Goal: Task Accomplishment & Management: Manage account settings

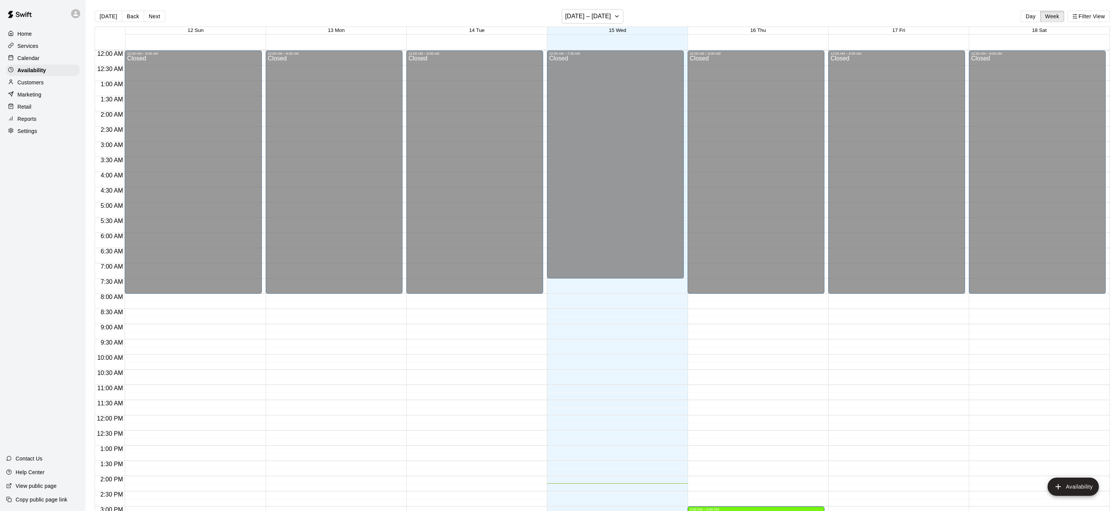
scroll to position [260, 0]
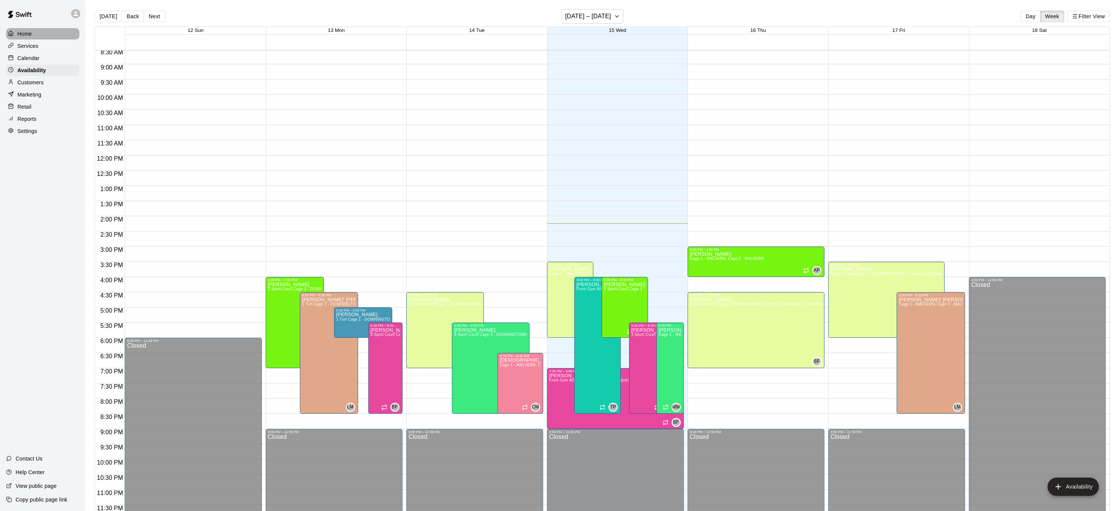
click at [24, 35] on p "Home" at bounding box center [24, 34] width 14 height 8
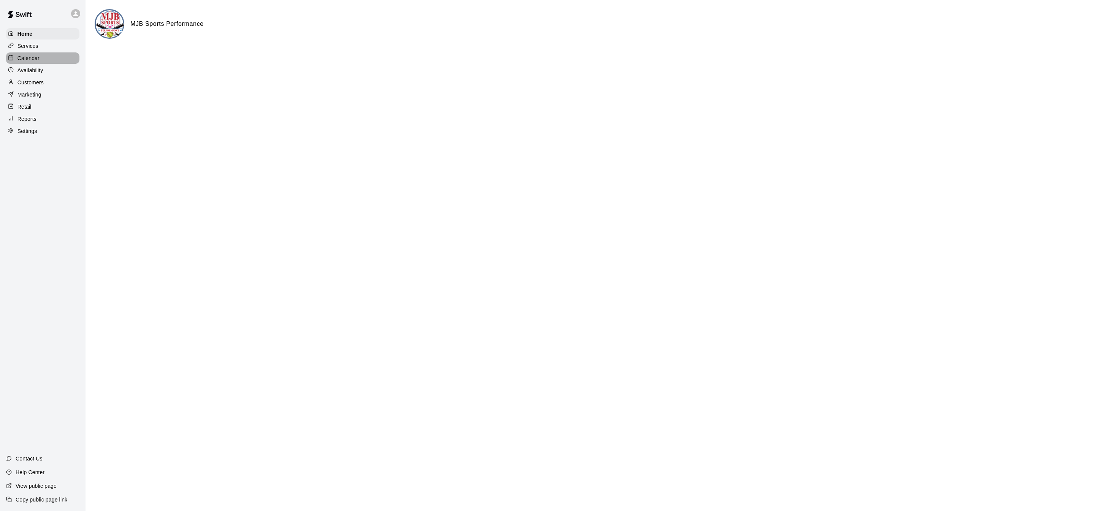
click at [29, 55] on p "Calendar" at bounding box center [28, 58] width 22 height 8
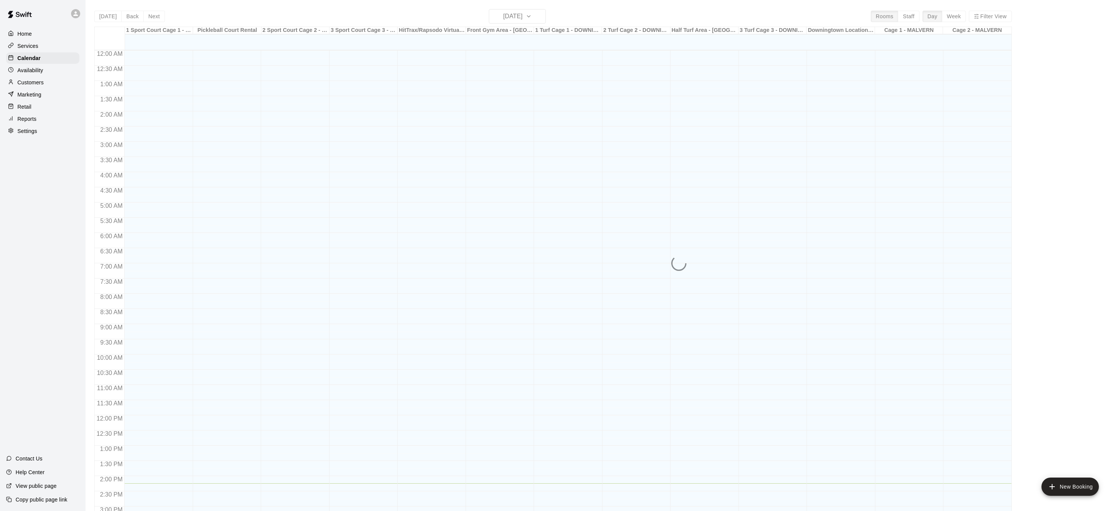
scroll to position [237, 0]
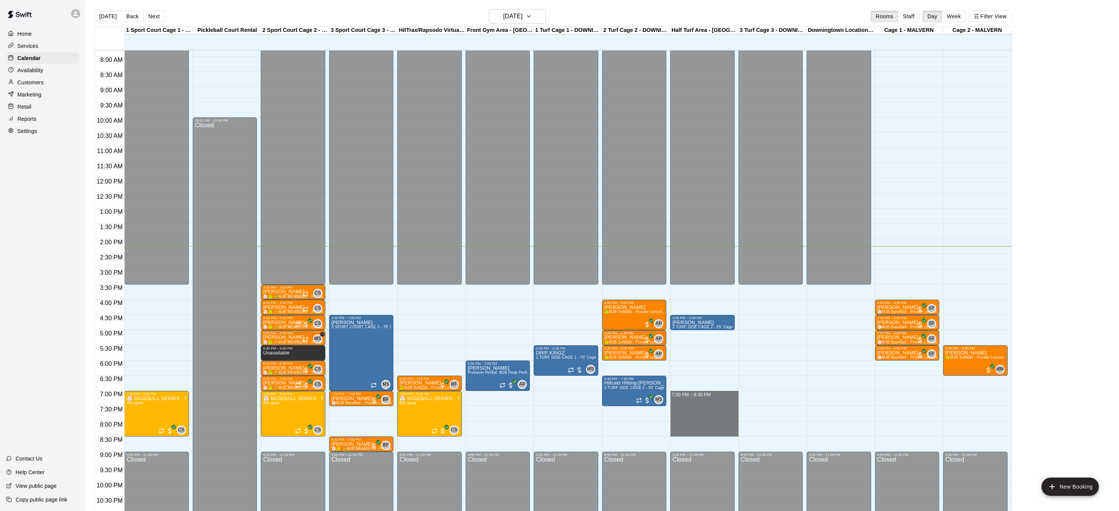
drag, startPoint x: 718, startPoint y: 394, endPoint x: 723, endPoint y: 430, distance: 36.7
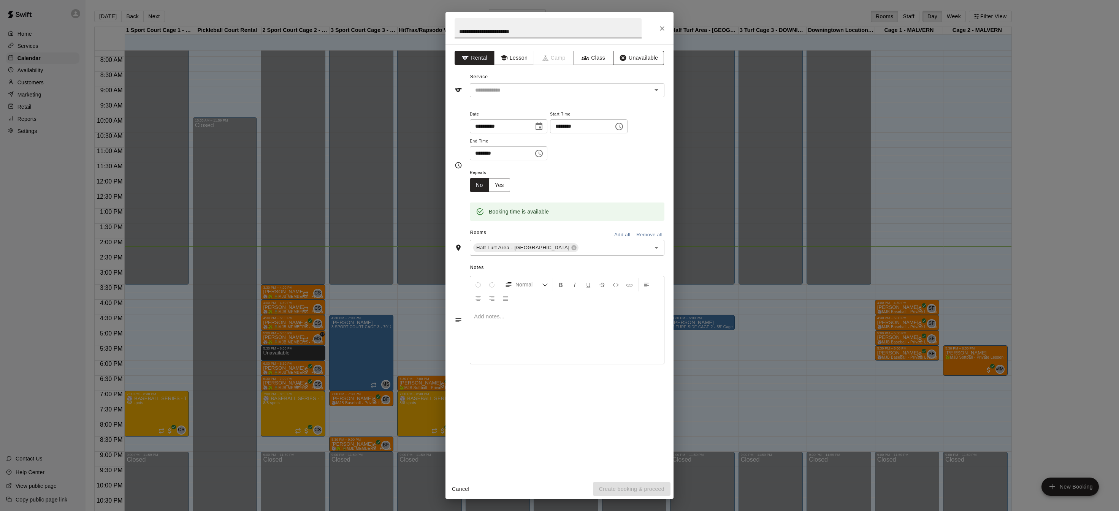
type input "**********"
click at [633, 60] on button "Unavailable" at bounding box center [638, 58] width 51 height 14
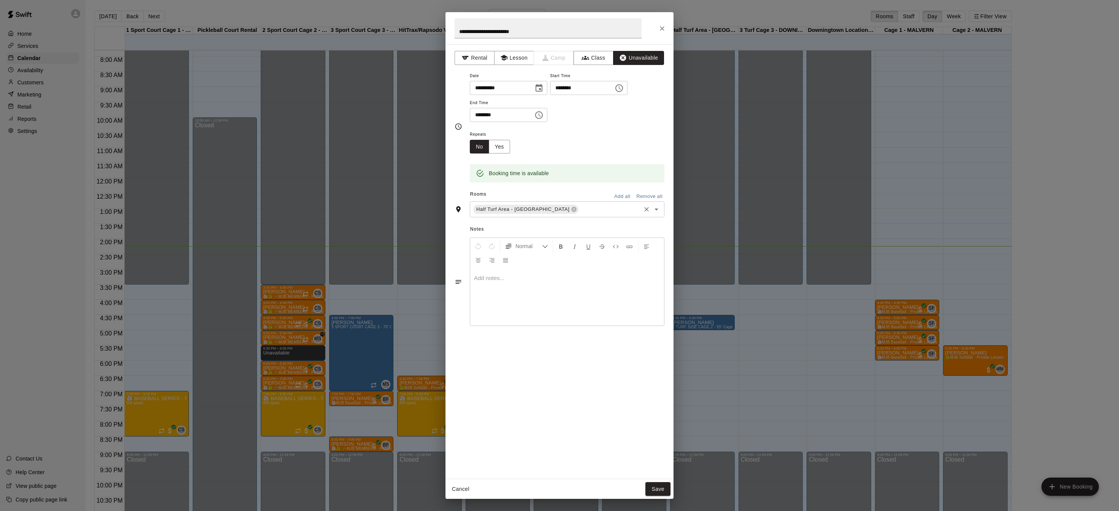
click at [584, 212] on input "text" at bounding box center [609, 209] width 60 height 9
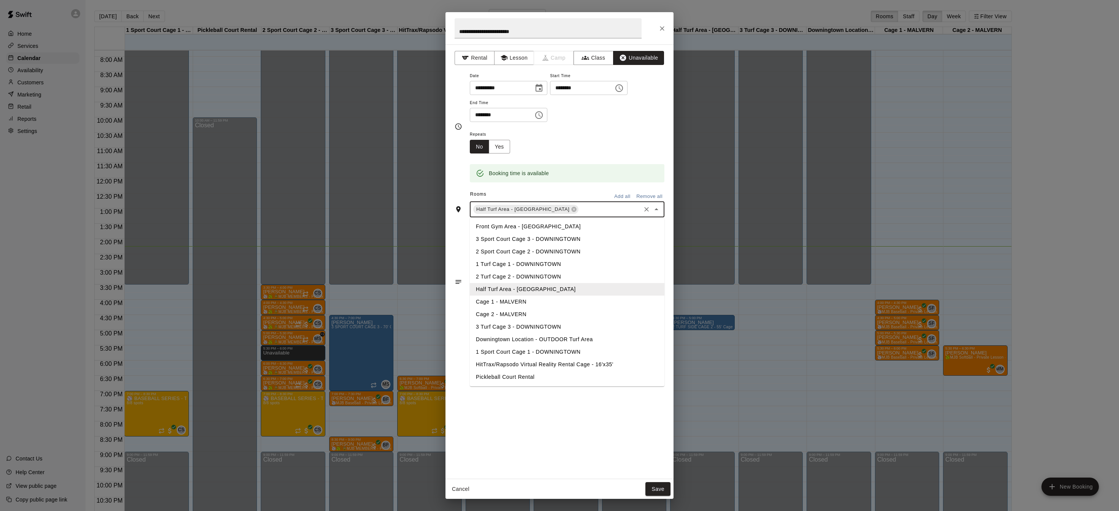
click at [516, 326] on li "3 Turf Cage 3 - DOWNINGTOWN" at bounding box center [567, 327] width 195 height 13
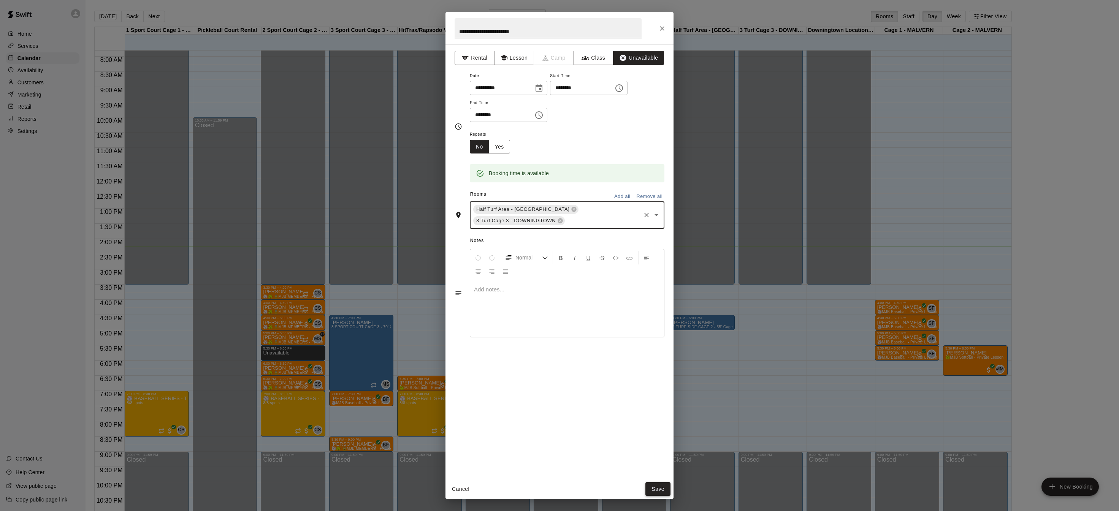
click at [655, 484] on button "Save" at bounding box center [657, 489] width 25 height 14
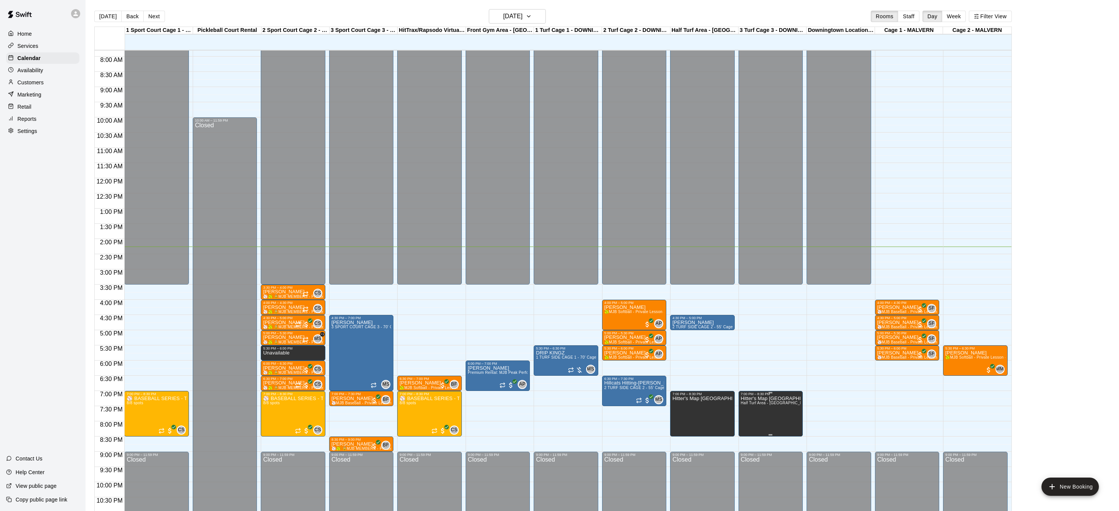
click at [748, 420] on icon "delete" at bounding box center [747, 421] width 5 height 7
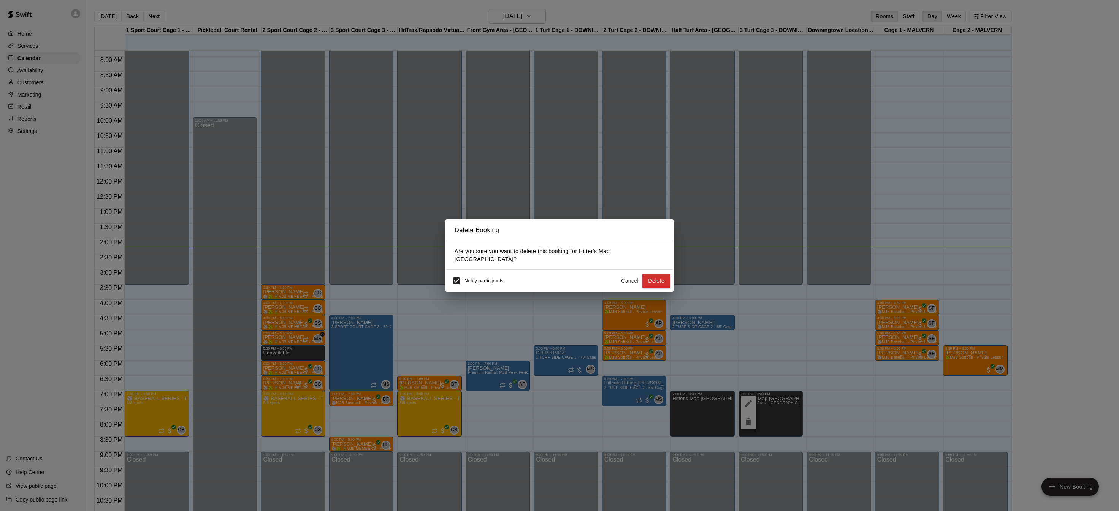
click at [635, 282] on button "Cancel" at bounding box center [629, 281] width 24 height 14
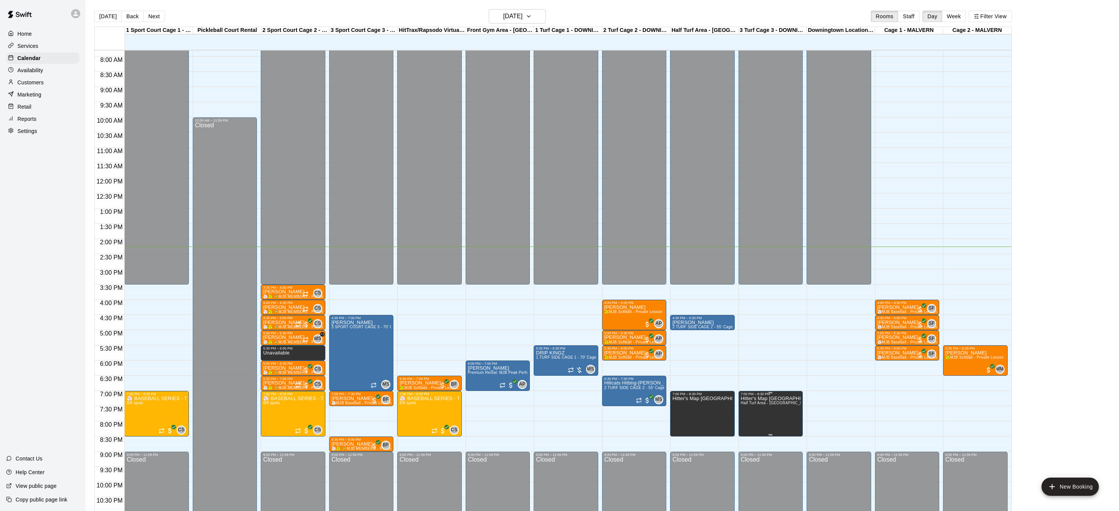
click at [753, 406] on button "edit" at bounding box center [747, 403] width 15 height 15
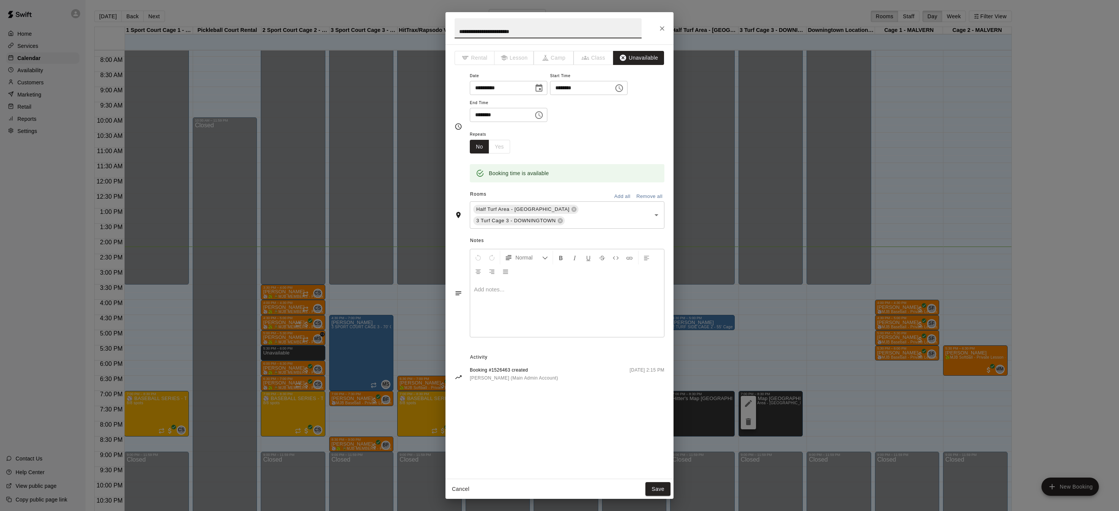
drag, startPoint x: 560, startPoint y: 219, endPoint x: 560, endPoint y: 225, distance: 5.7
click at [560, 219] on icon at bounding box center [560, 220] width 5 height 5
click at [653, 486] on button "Save" at bounding box center [657, 489] width 25 height 14
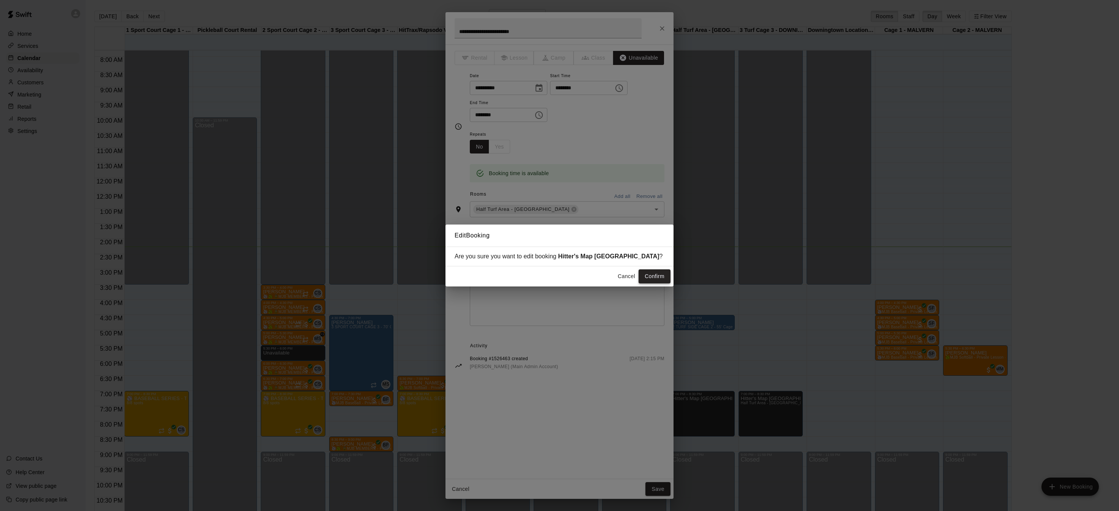
click at [659, 274] on button "Confirm" at bounding box center [654, 276] width 32 height 14
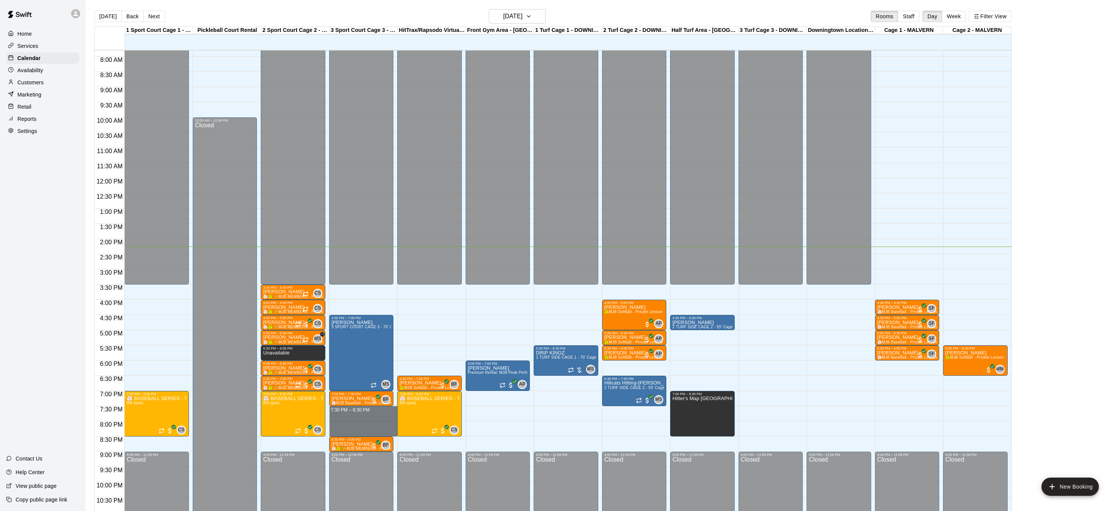
drag, startPoint x: 371, startPoint y: 407, endPoint x: 372, endPoint y: 430, distance: 23.2
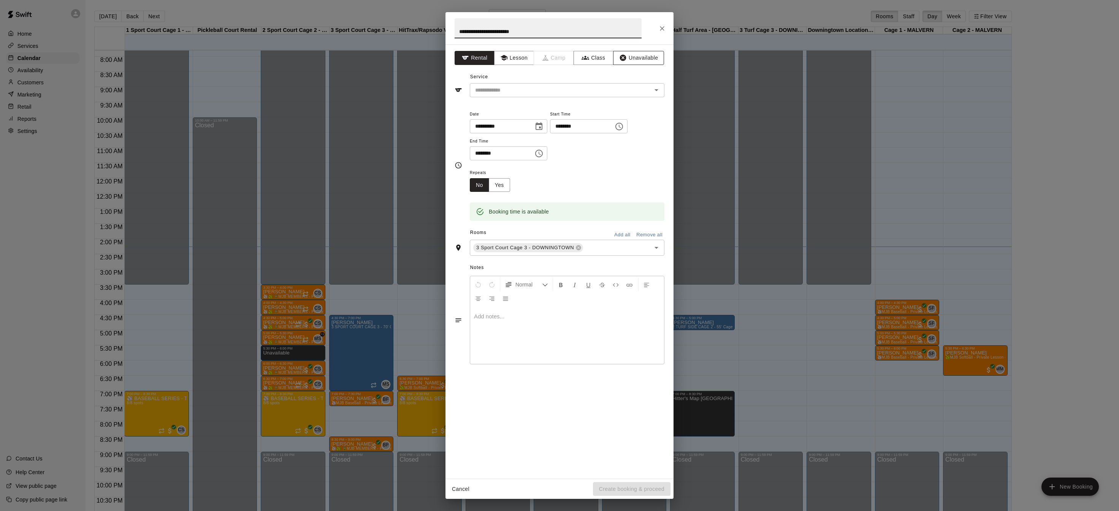
type input "**********"
click at [639, 53] on button "Unavailable" at bounding box center [638, 58] width 51 height 14
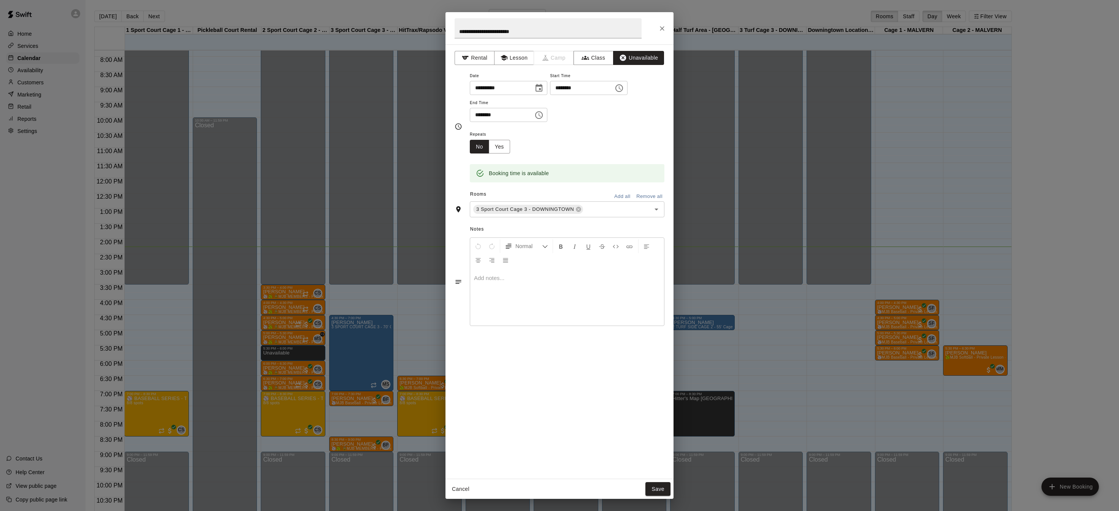
click at [660, 485] on button "Save" at bounding box center [657, 489] width 25 height 14
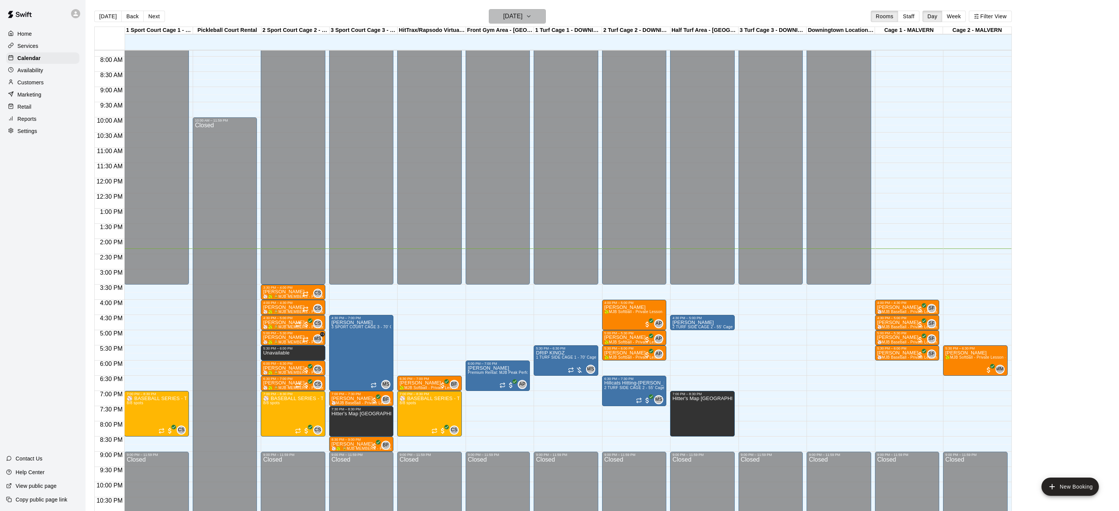
click at [522, 14] on h6 "[DATE]" at bounding box center [512, 16] width 19 height 11
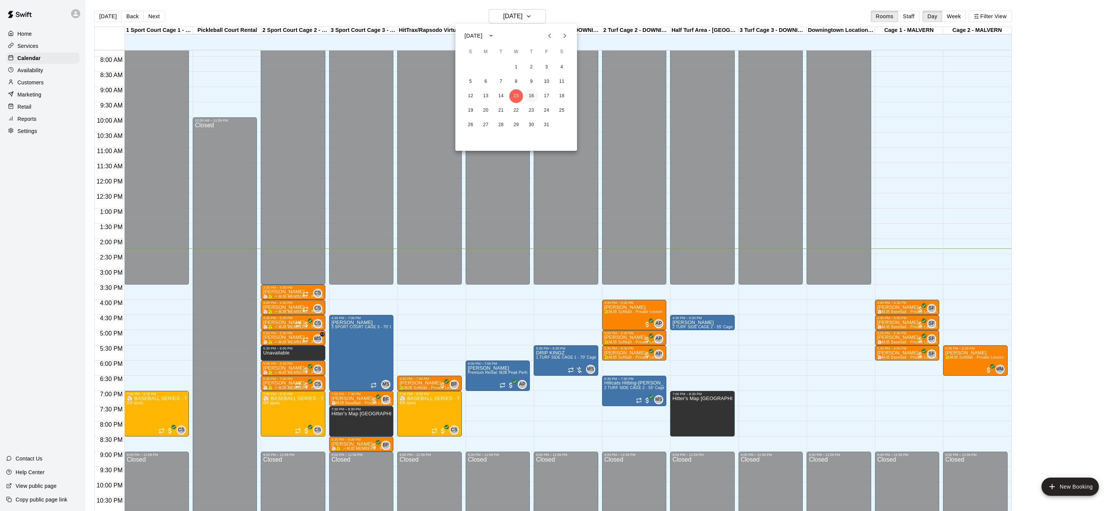
click at [533, 97] on button "16" at bounding box center [531, 96] width 14 height 14
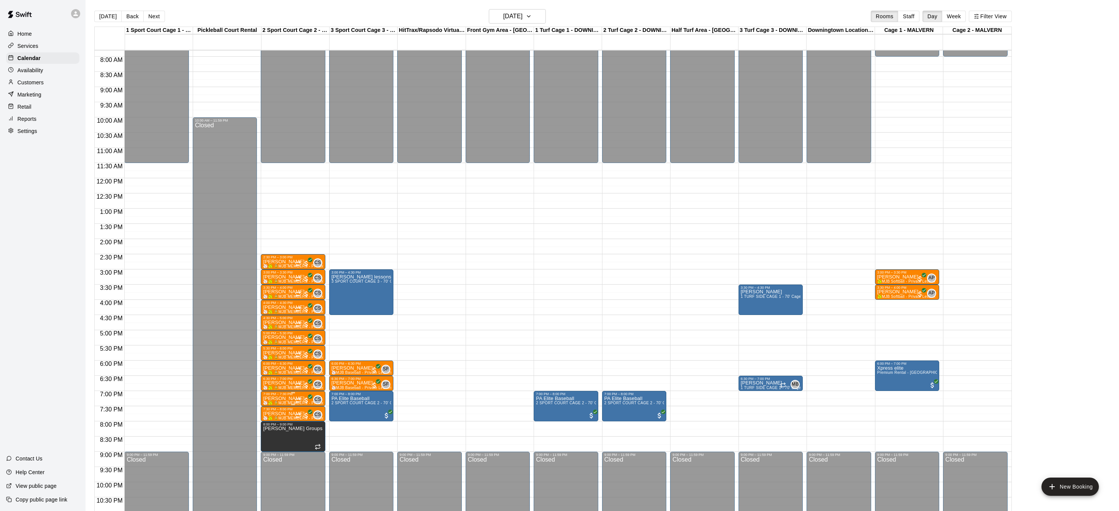
click at [276, 399] on p "[PERSON_NAME]" at bounding box center [293, 399] width 60 height 0
click at [275, 441] on button "delete" at bounding box center [270, 442] width 15 height 15
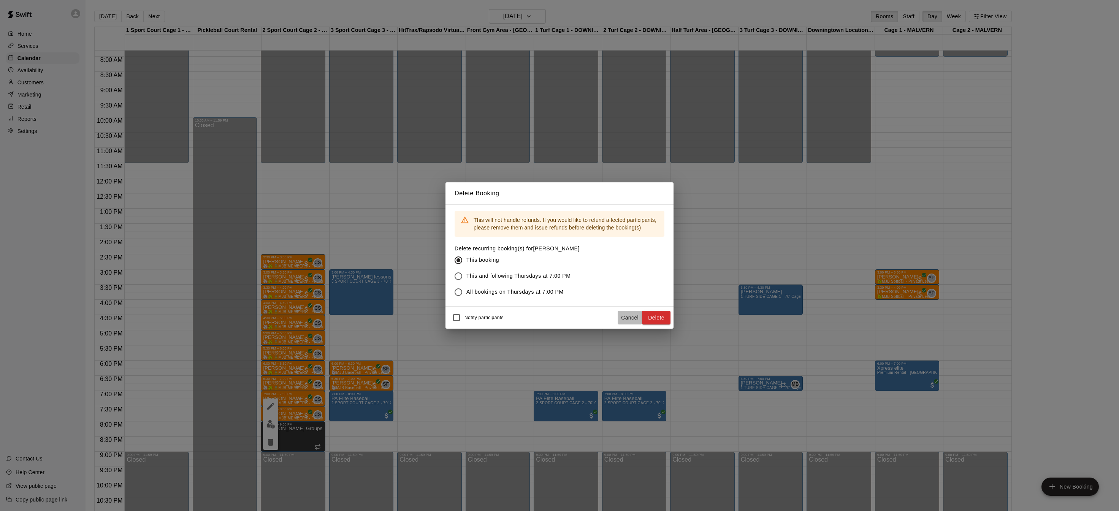
click at [641, 318] on button "Cancel" at bounding box center [629, 318] width 24 height 14
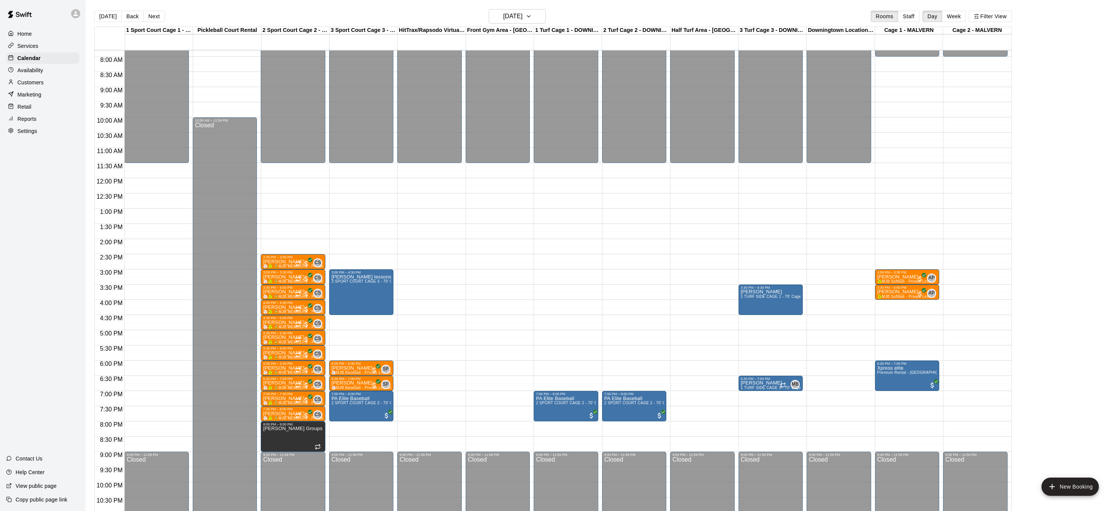
drag, startPoint x: 641, startPoint y: 318, endPoint x: 470, endPoint y: 365, distance: 177.4
click at [285, 394] on div "7:00 PM – 7:30 PM" at bounding box center [293, 394] width 60 height 4
click at [272, 433] on icon "delete" at bounding box center [270, 435] width 9 height 9
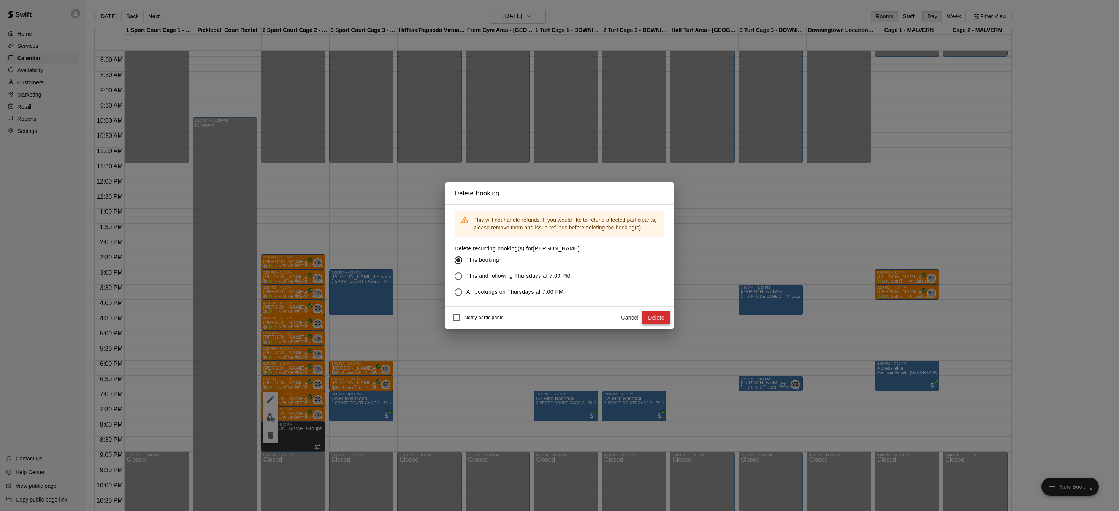
click at [653, 321] on button "Delete" at bounding box center [656, 318] width 28 height 14
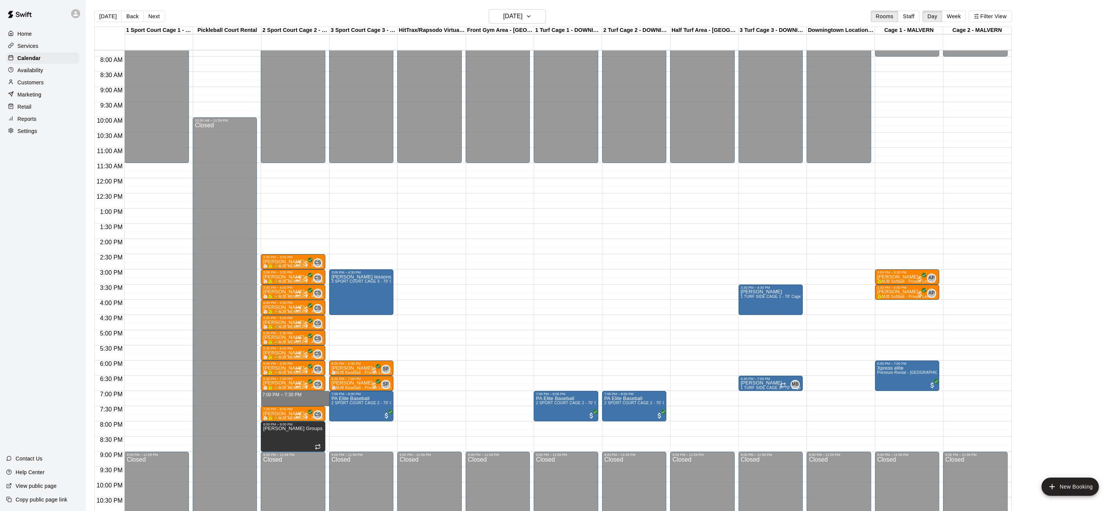
drag, startPoint x: 288, startPoint y: 392, endPoint x: 287, endPoint y: 401, distance: 8.4
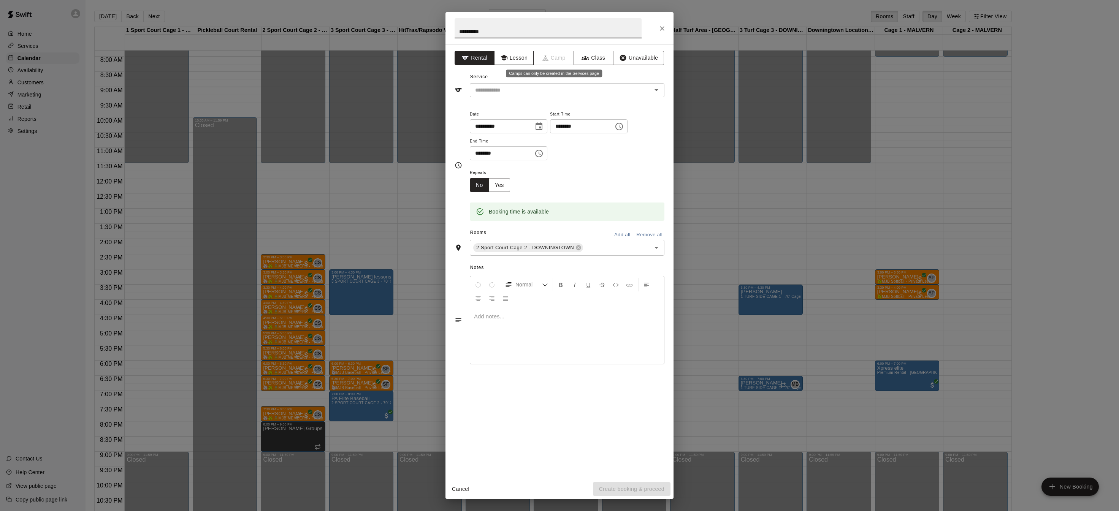
type input "**********"
click at [531, 60] on button "Lesson" at bounding box center [514, 58] width 40 height 14
click at [538, 100] on div "**********" at bounding box center [559, 261] width 228 height 434
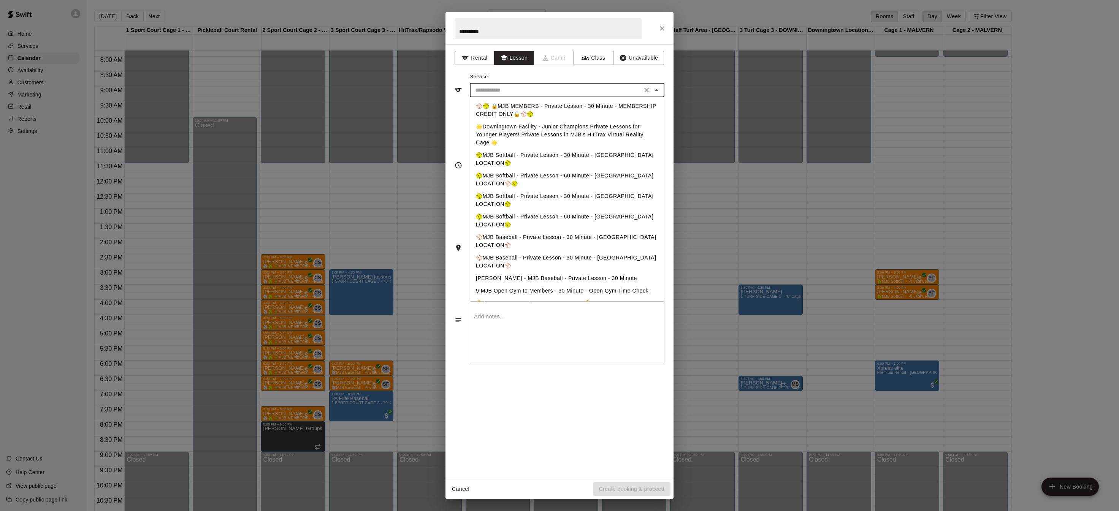
click at [539, 92] on input "text" at bounding box center [556, 89] width 168 height 9
click at [539, 113] on li "⚾️🥎 🔒MJB MEMBERS - Private Lesson - 30 Minute - MEMBERSHIP CREDIT ONLY🔒⚾️🥎" at bounding box center [567, 110] width 195 height 21
type input "**********"
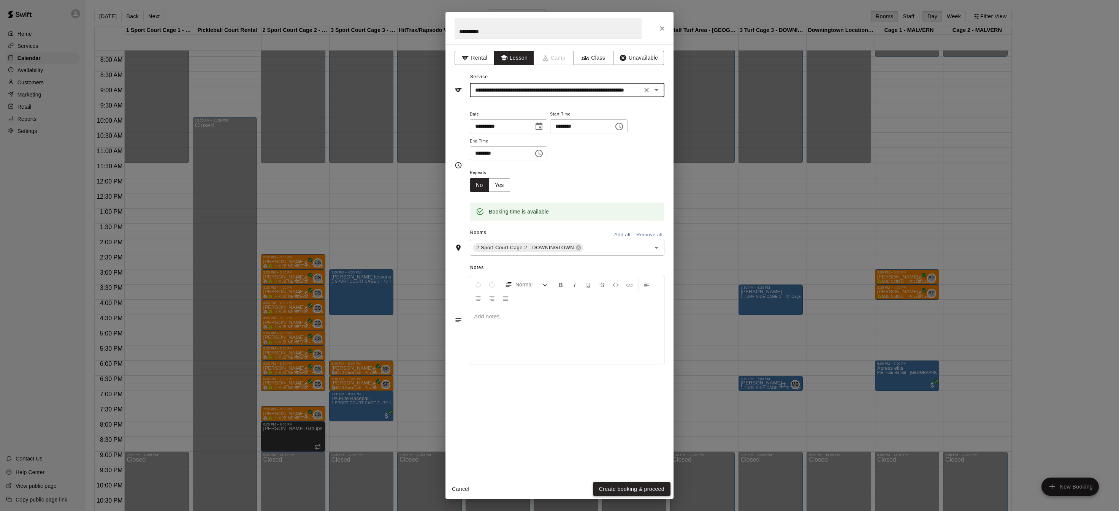
click at [633, 480] on div "Cancel Create booking & proceed" at bounding box center [559, 489] width 228 height 20
click at [636, 484] on button "Create booking & proceed" at bounding box center [632, 489] width 78 height 14
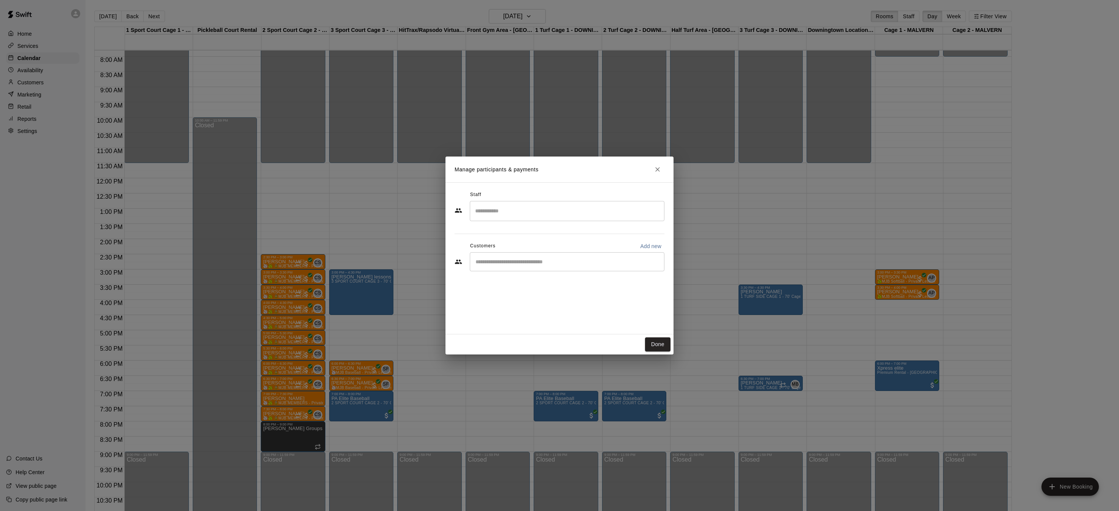
click at [498, 203] on div "​" at bounding box center [567, 211] width 195 height 20
click at [517, 232] on p "[PERSON_NAME] (1)" at bounding box center [516, 233] width 55 height 8
type input "****"
click at [457, 227] on div "Staff **** ​ Customers Add new ​" at bounding box center [559, 234] width 210 height 90
click at [477, 258] on input "Start typing to search customers..." at bounding box center [567, 262] width 188 height 8
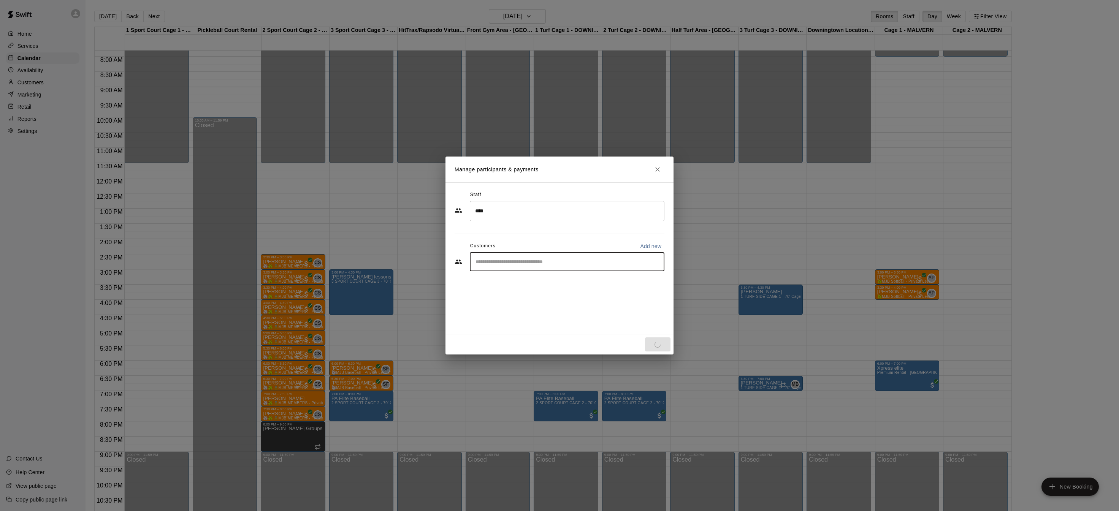
type input "*"
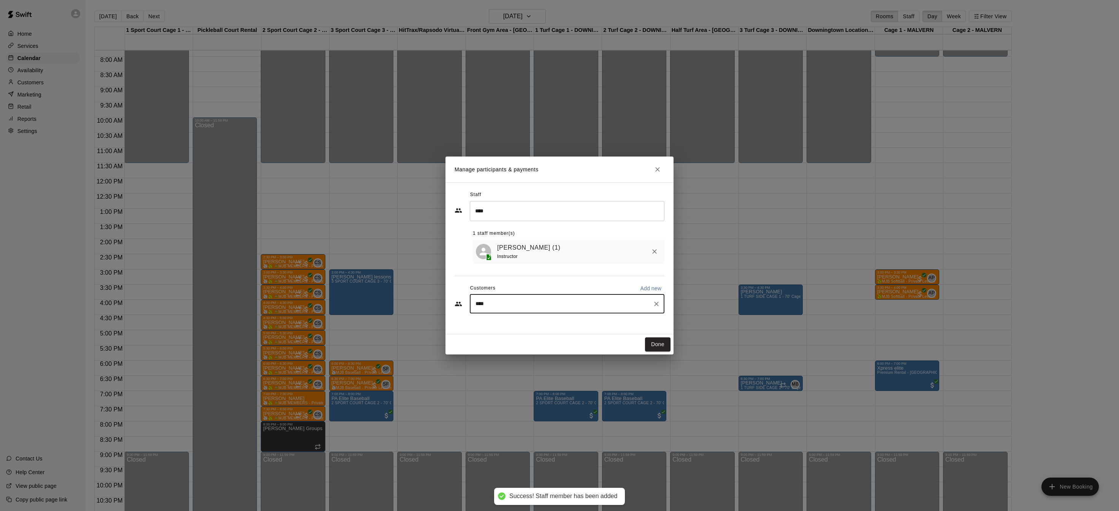
type input "*****"
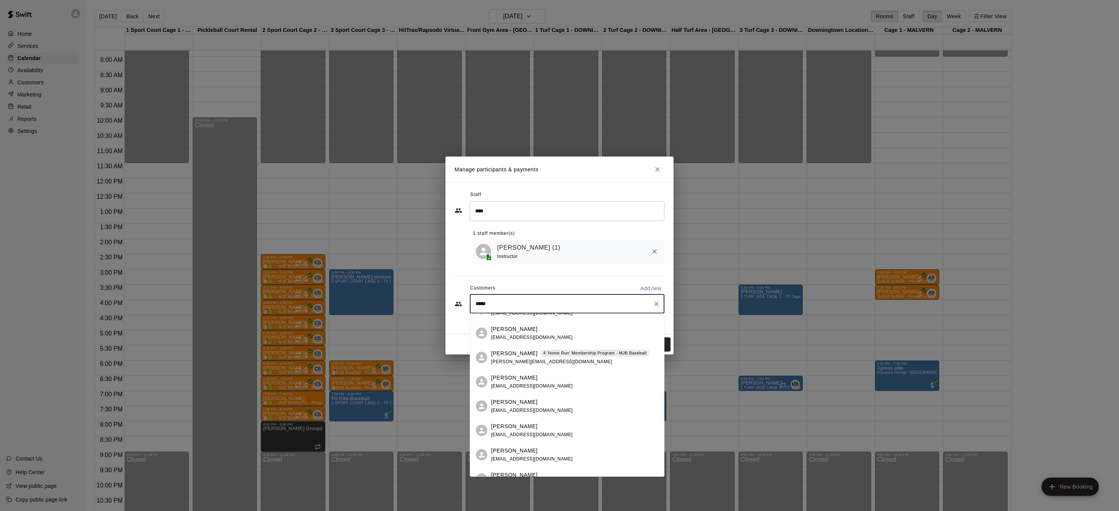
scroll to position [79, 0]
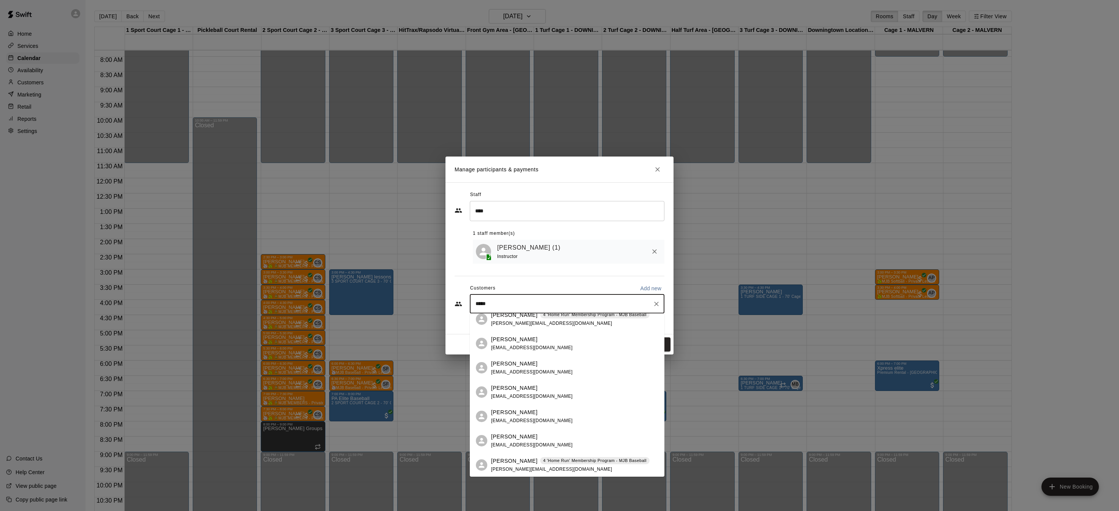
click at [522, 463] on div "[PERSON_NAME] 4 'Home Run' Membership Program - MJB Baseball" at bounding box center [570, 461] width 158 height 8
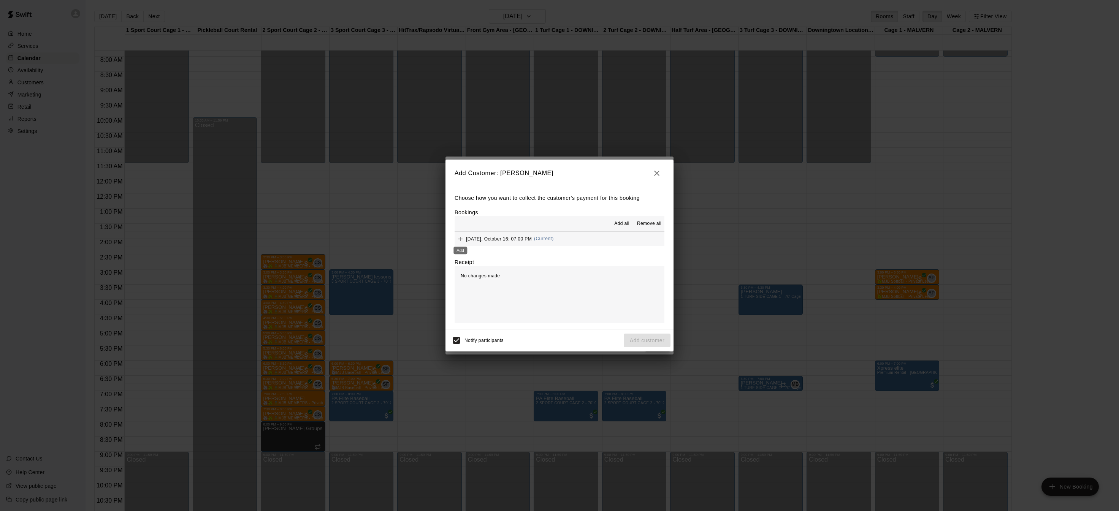
click at [459, 240] on icon "Add" at bounding box center [460, 239] width 8 height 8
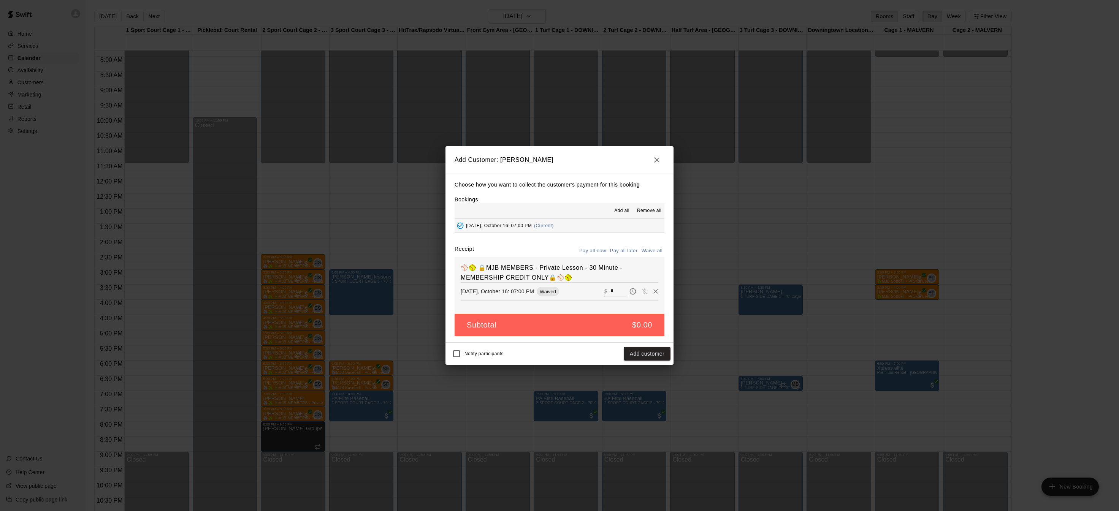
click at [639, 356] on button "Add customer" at bounding box center [646, 354] width 47 height 14
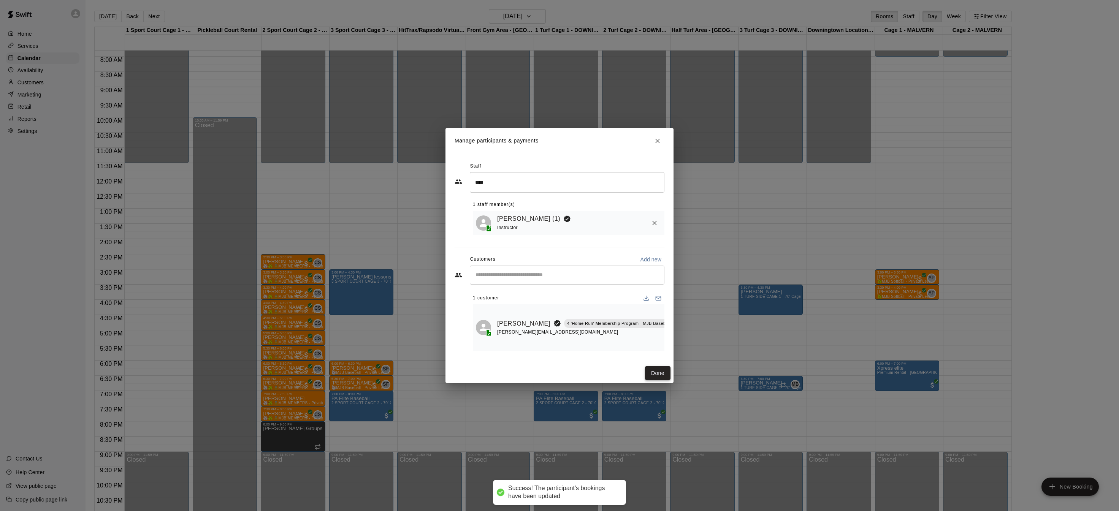
drag, startPoint x: 657, startPoint y: 371, endPoint x: 650, endPoint y: 370, distance: 7.6
click at [657, 371] on button "Done" at bounding box center [657, 373] width 25 height 14
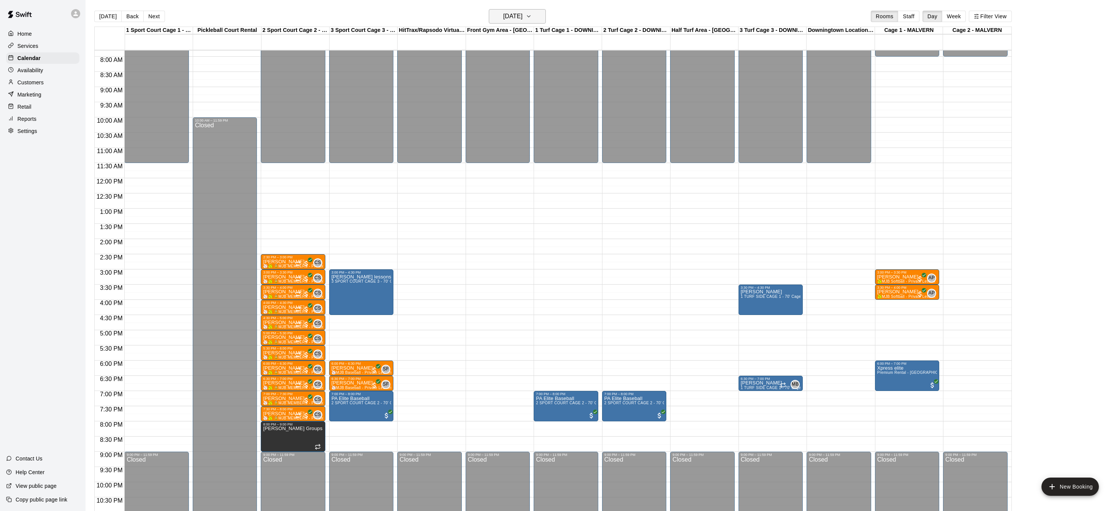
click at [522, 18] on h6 "[DATE]" at bounding box center [512, 16] width 19 height 11
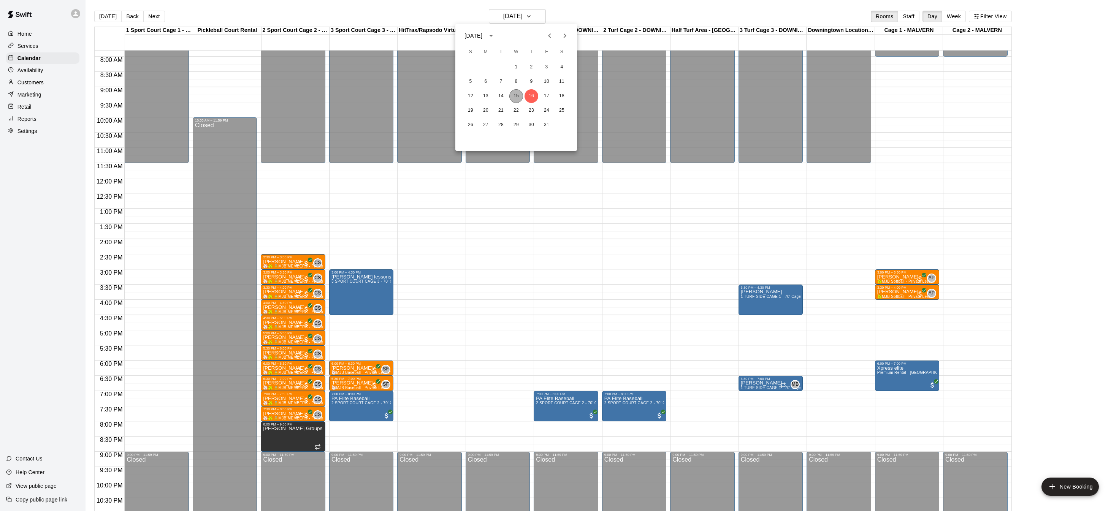
click at [517, 99] on button "15" at bounding box center [516, 96] width 14 height 14
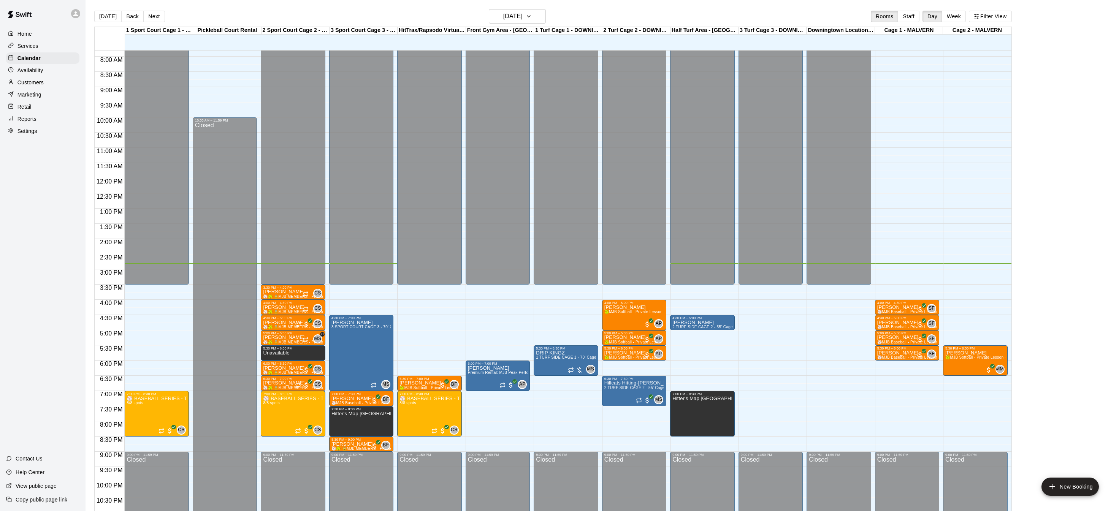
click at [42, 34] on div "Home" at bounding box center [42, 33] width 73 height 11
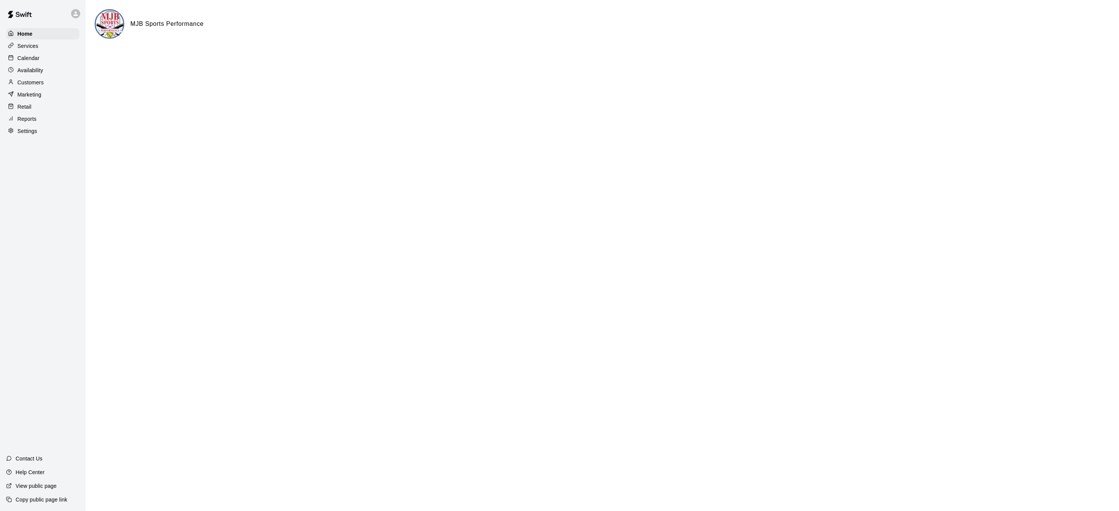
click at [36, 40] on div "Services" at bounding box center [42, 45] width 73 height 11
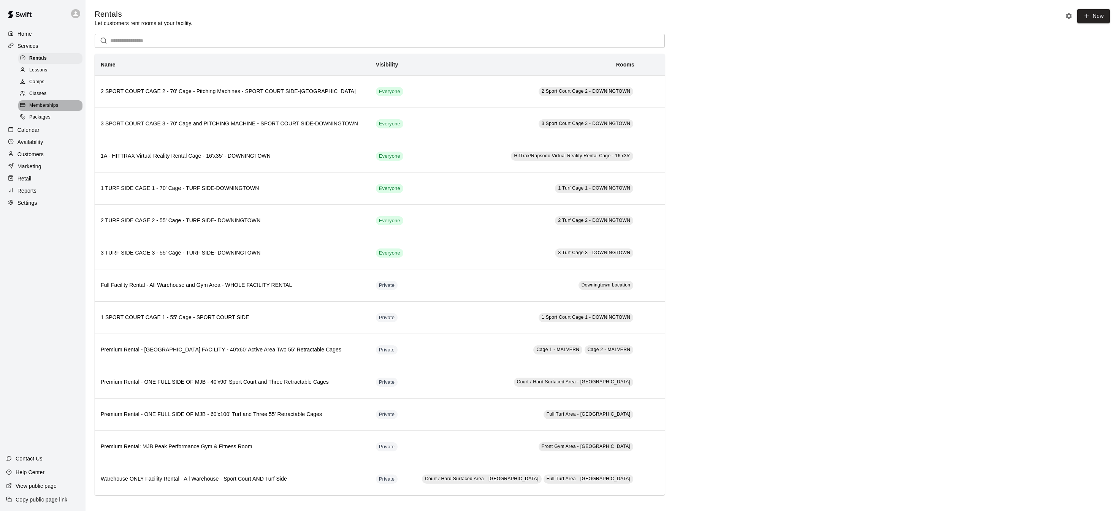
click at [51, 105] on span "Memberships" at bounding box center [43, 106] width 29 height 8
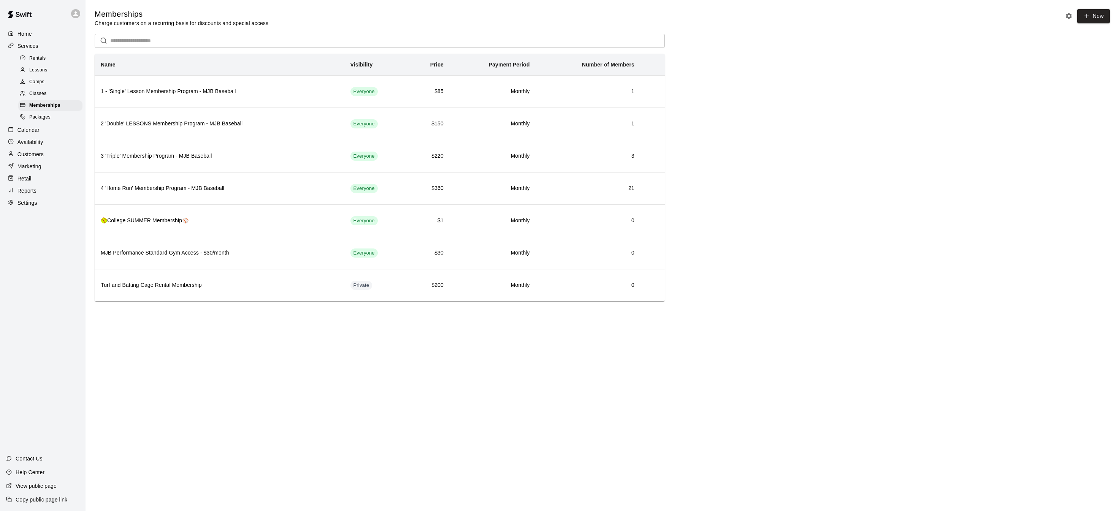
click at [56, 97] on div "Classes" at bounding box center [50, 94] width 64 height 11
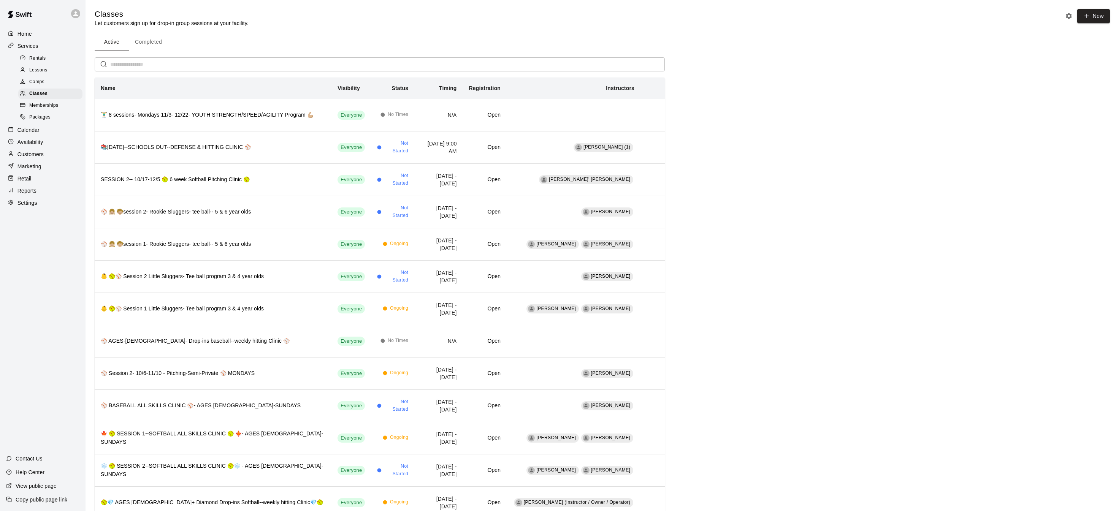
click at [58, 81] on div "Camps" at bounding box center [50, 82] width 64 height 11
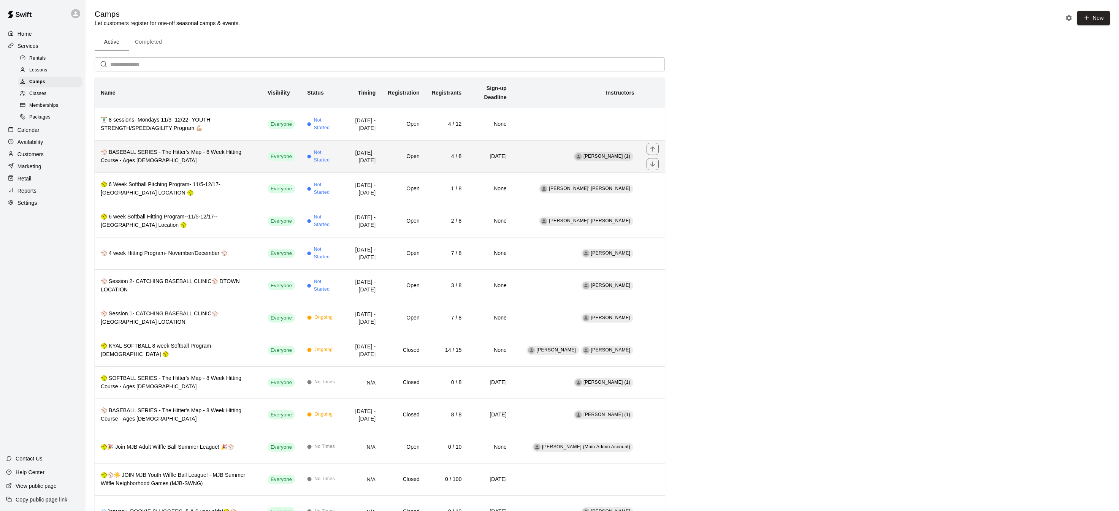
click at [198, 148] on h6 "⚾️ BASEBALL SERIES - The Hitter's Map - 6 Week Hitting Course - Ages [DEMOGRAPH…" at bounding box center [178, 156] width 155 height 17
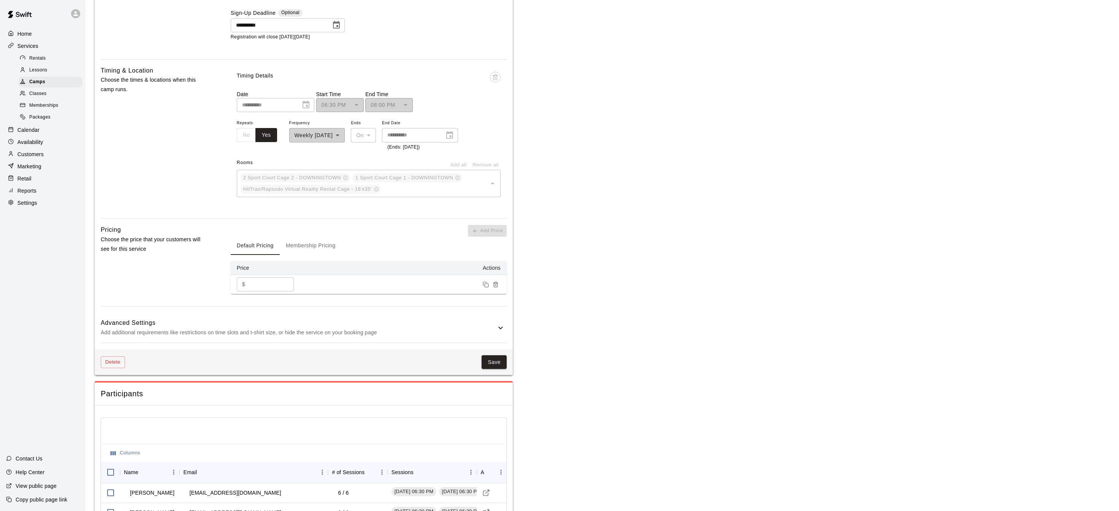
scroll to position [756, 0]
click at [502, 331] on icon at bounding box center [500, 325] width 9 height 9
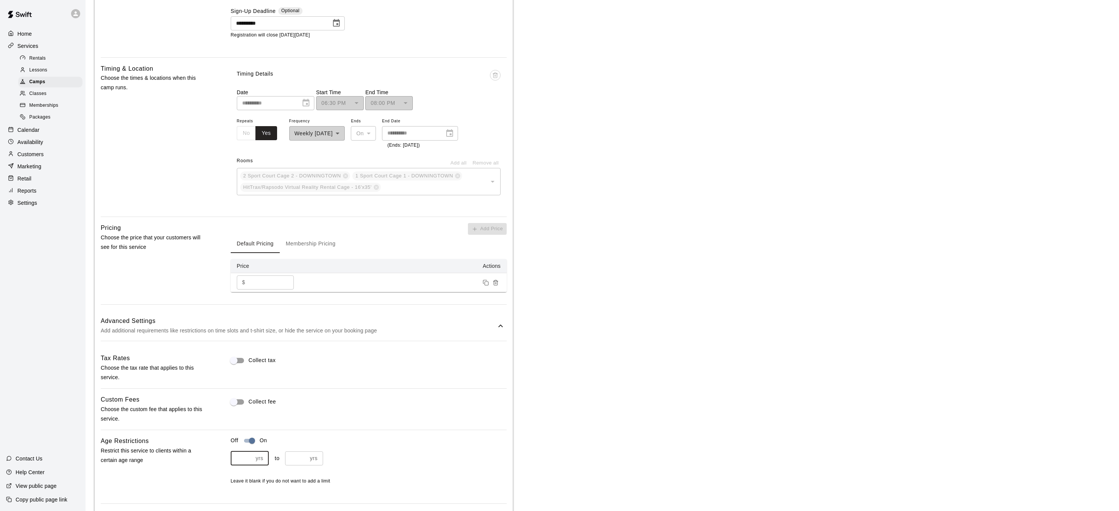
type input "*"
click at [250, 465] on input "*" at bounding box center [242, 458] width 22 height 14
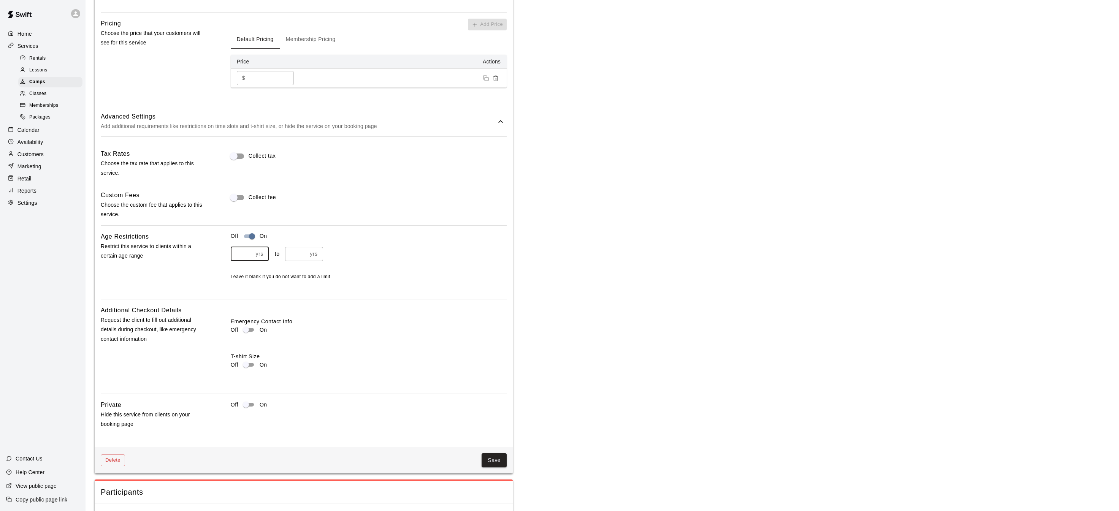
scroll to position [1166, 0]
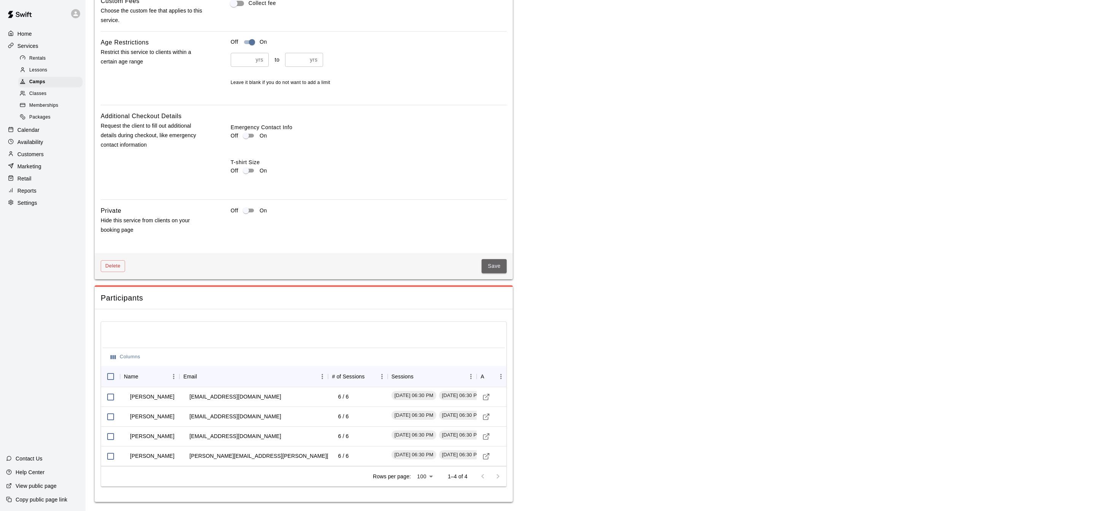
click at [486, 264] on button "Save" at bounding box center [493, 266] width 25 height 14
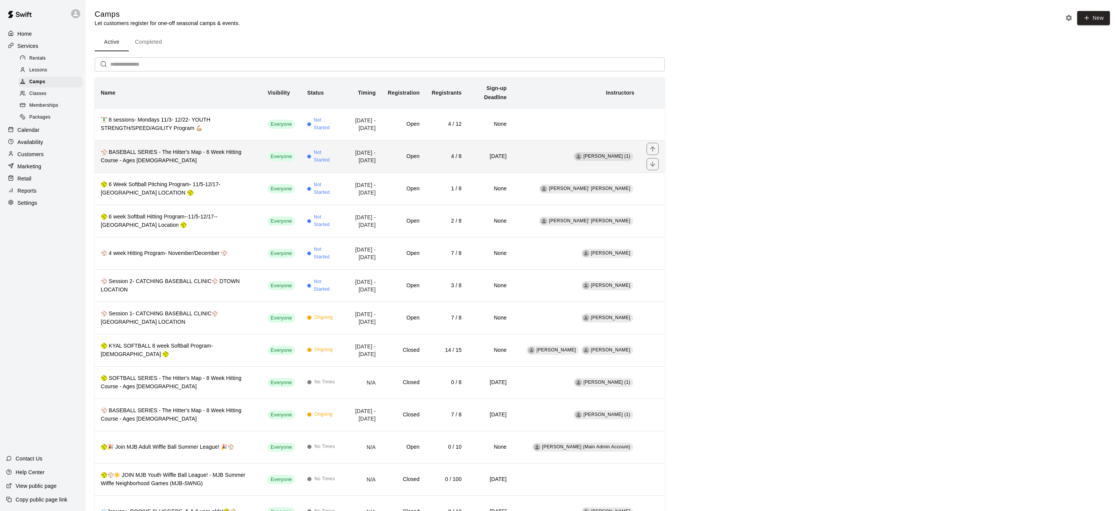
click at [206, 156] on th "⚾️ BASEBALL SERIES - The Hitter's Map - 6 Week Hitting Course - Ages [DEMOGRAPH…" at bounding box center [178, 156] width 167 height 32
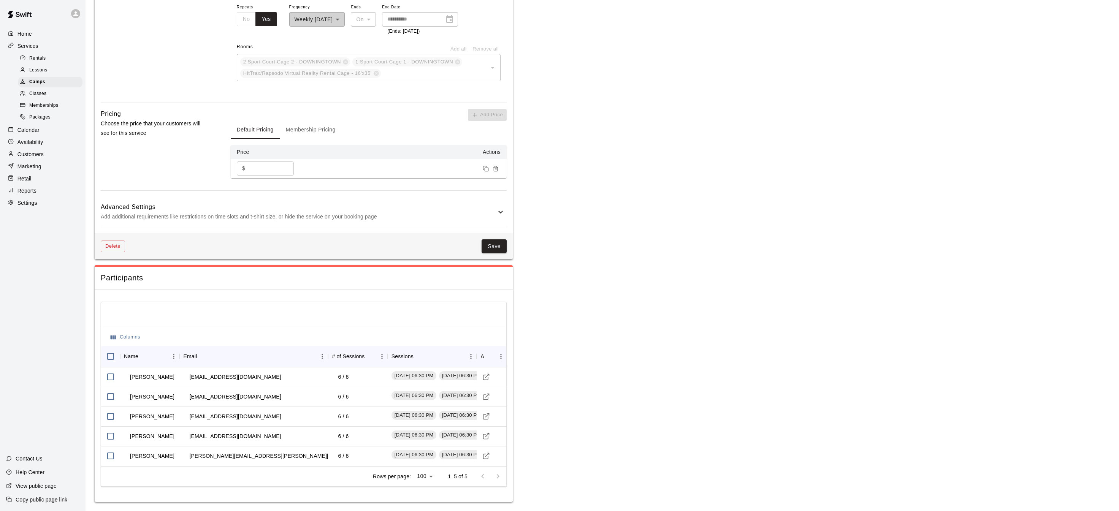
scroll to position [882, 0]
click at [502, 212] on icon at bounding box center [500, 211] width 5 height 3
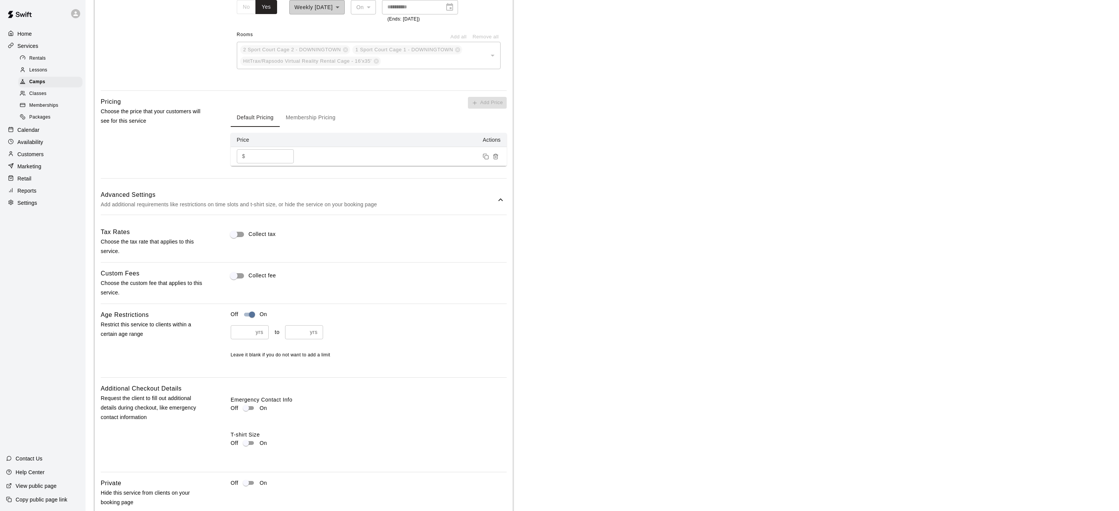
type input "*"
click at [250, 339] on input "*" at bounding box center [242, 332] width 22 height 14
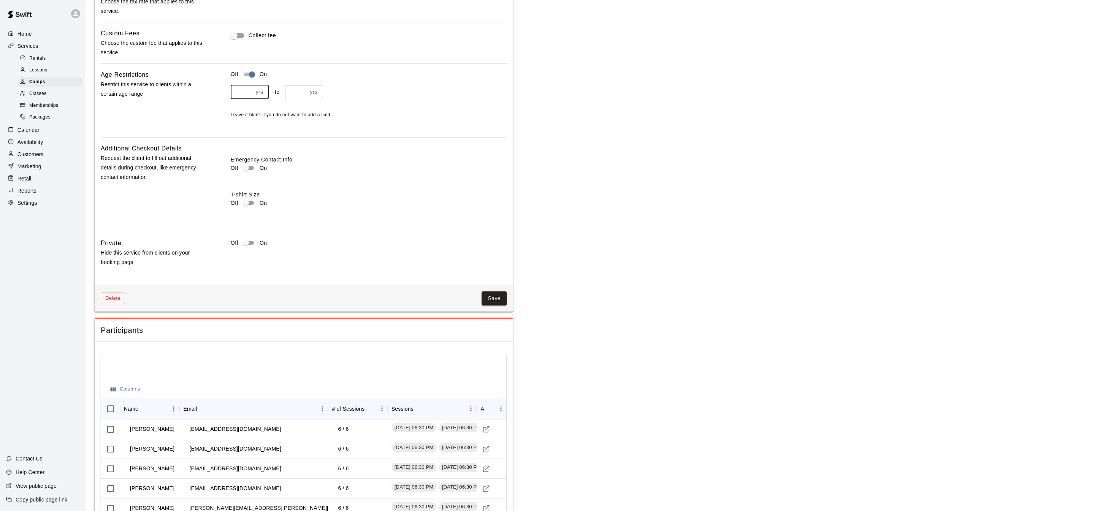
scroll to position [1186, 0]
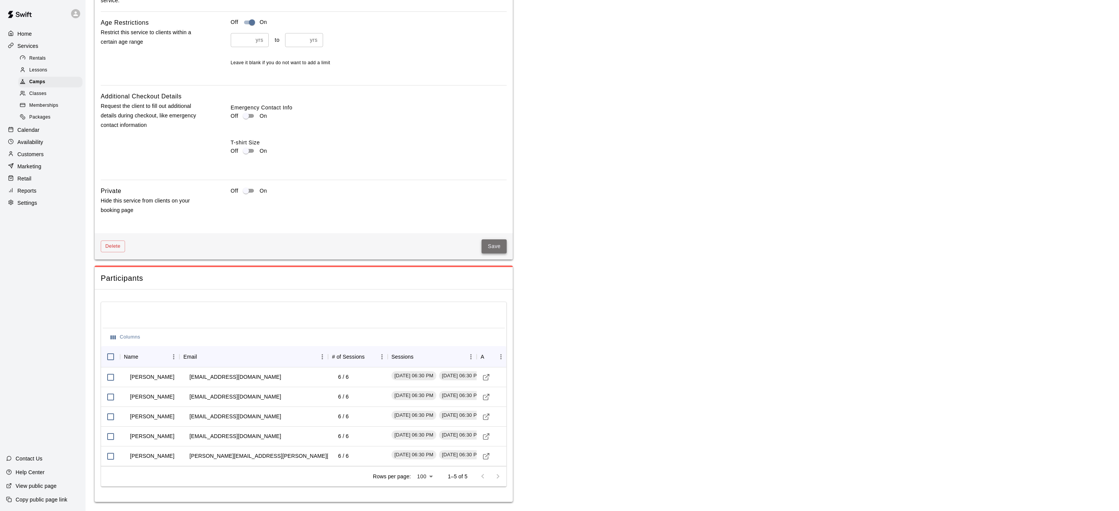
click at [485, 247] on button "Save" at bounding box center [493, 246] width 25 height 14
